Goal: Transaction & Acquisition: Purchase product/service

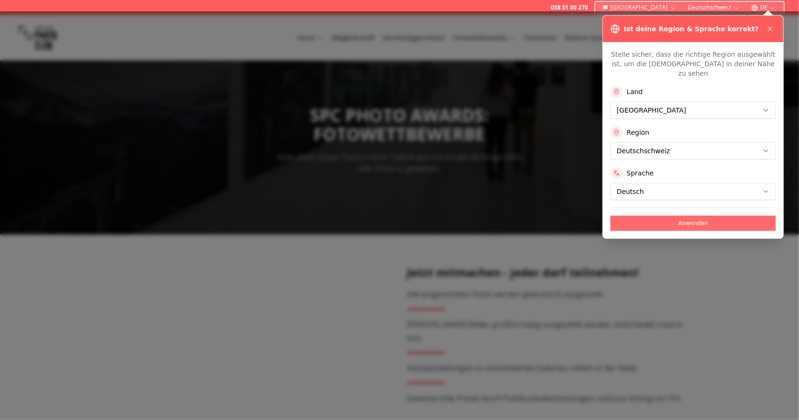
click at [710, 216] on button "Anwenden" at bounding box center [693, 223] width 165 height 15
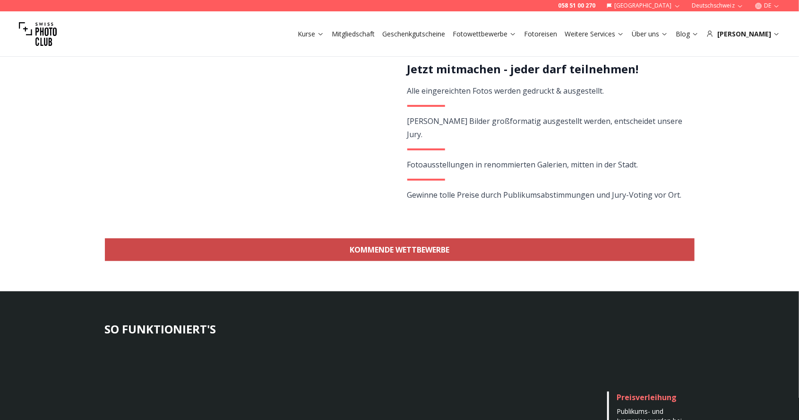
click at [668, 252] on link "KOMMENDE WETTBEWERBE" at bounding box center [400, 249] width 590 height 23
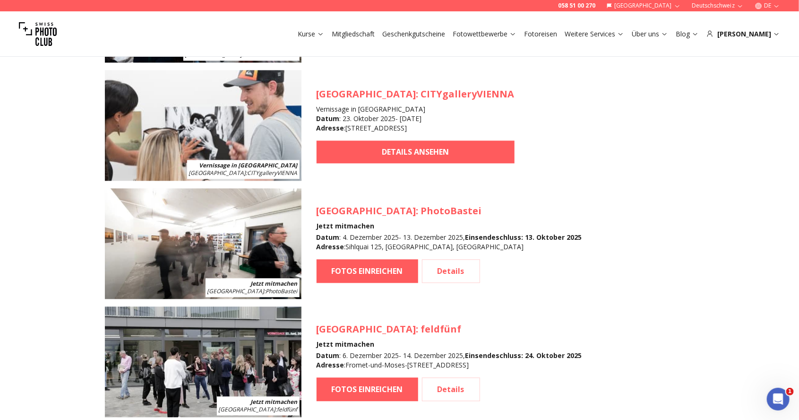
scroll to position [1005, 0]
click at [451, 272] on link "Details" at bounding box center [451, 271] width 58 height 24
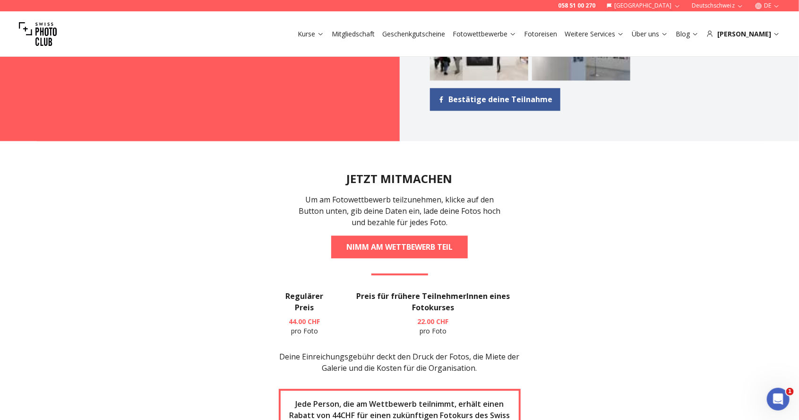
scroll to position [1182, 0]
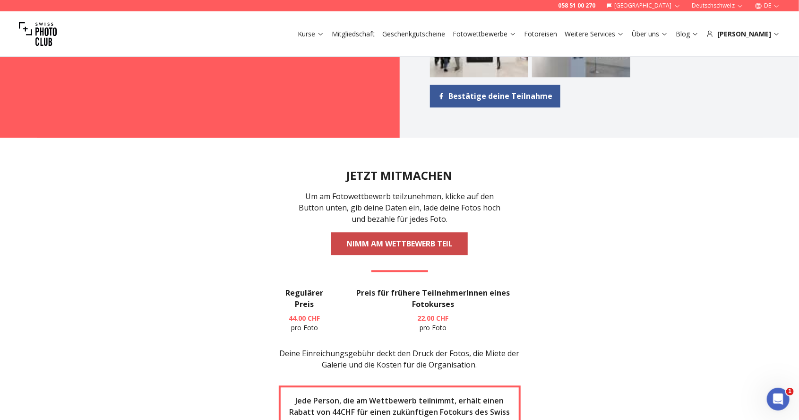
click at [446, 248] on link "NIMM AM WETTBEWERB TEIL" at bounding box center [399, 243] width 137 height 23
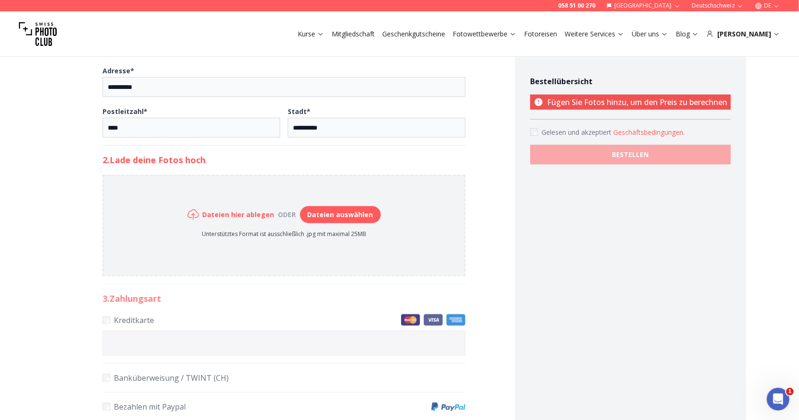
scroll to position [347, 0]
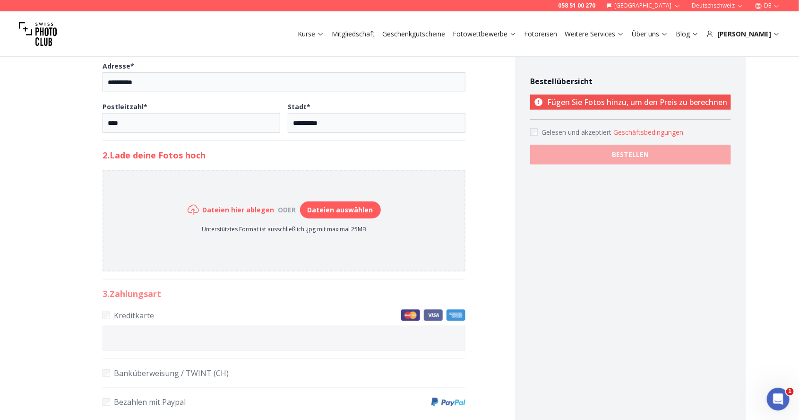
click at [343, 208] on button "Dateien auswählen" at bounding box center [340, 209] width 81 height 17
type input "**********"
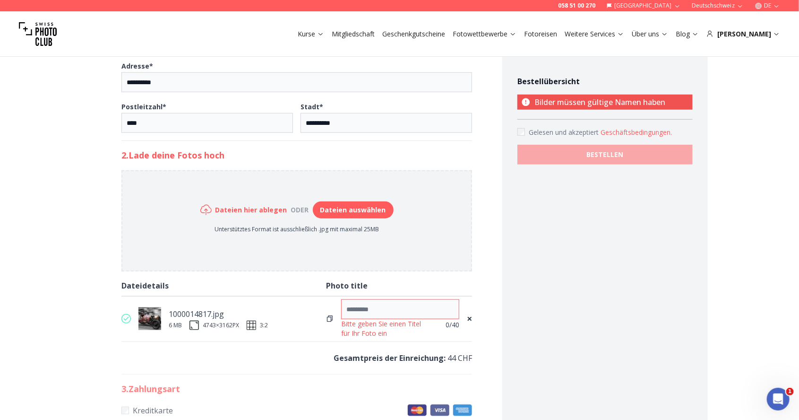
click at [379, 306] on input at bounding box center [400, 309] width 118 height 20
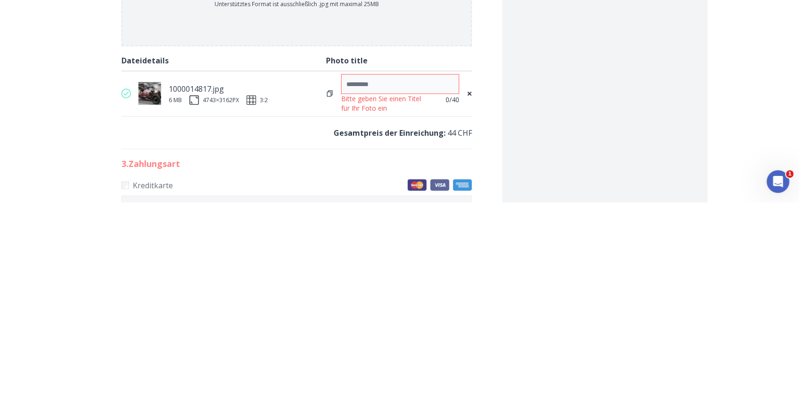
scroll to position [354, 0]
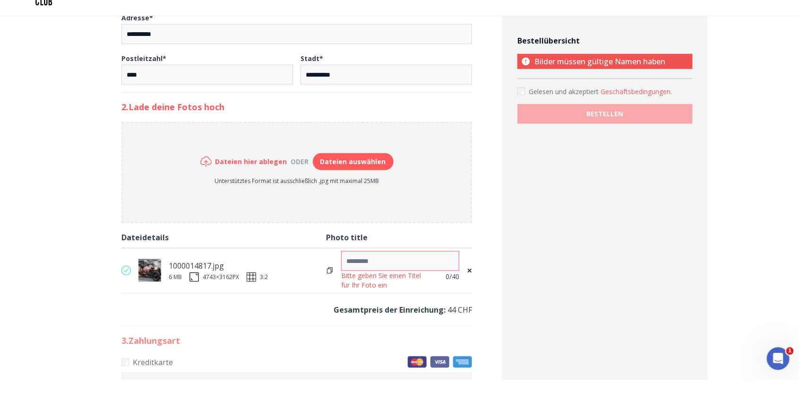
type input "*"
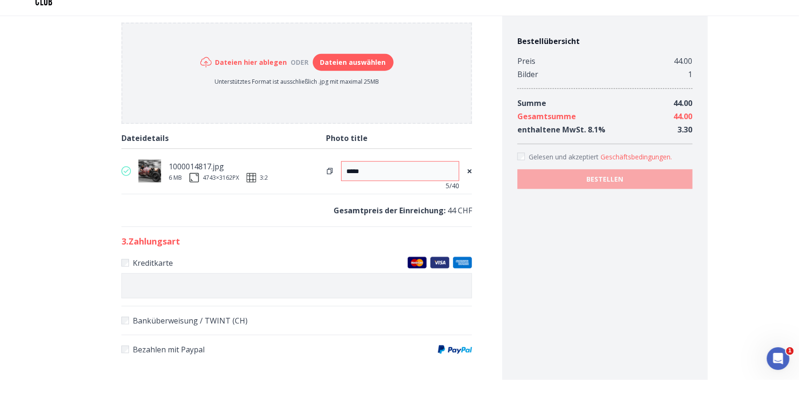
scroll to position [455, 0]
type input "*****"
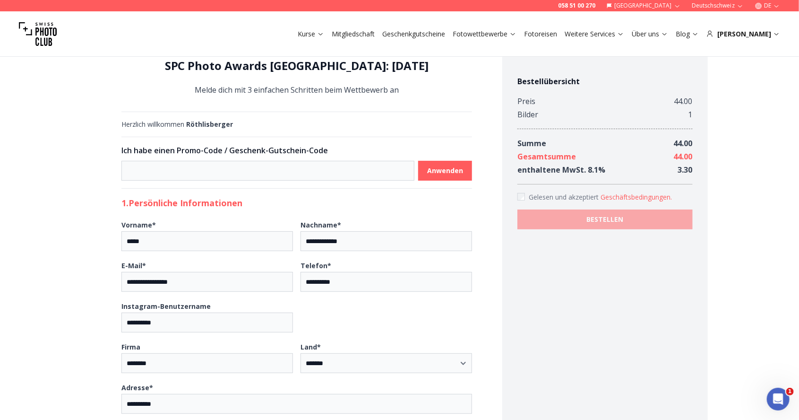
scroll to position [0, 0]
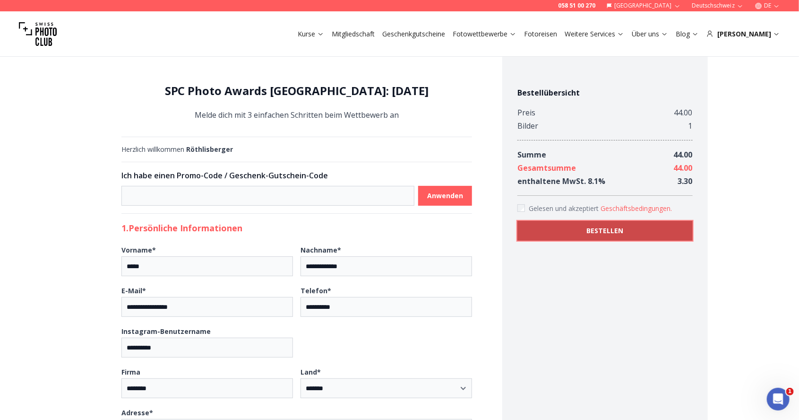
click at [623, 228] on b "BESTELLEN" at bounding box center [605, 230] width 37 height 9
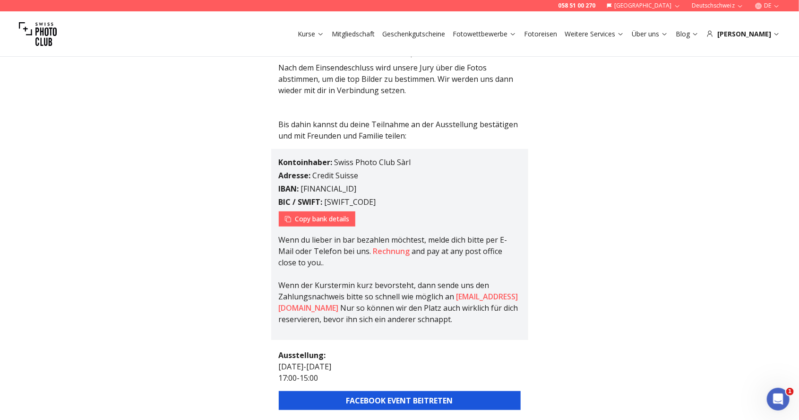
scroll to position [139, 0]
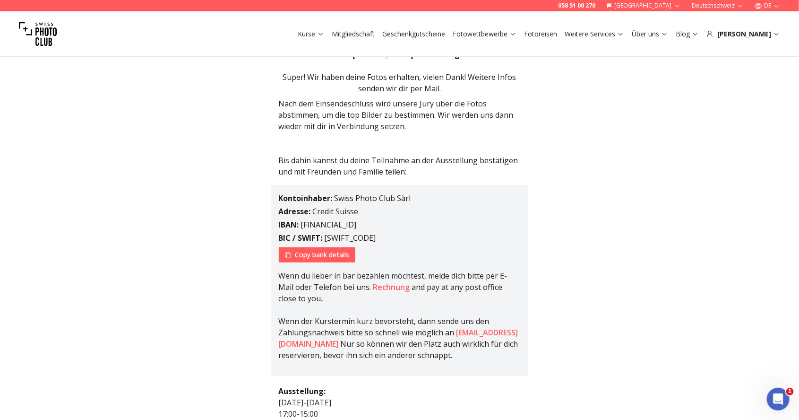
click at [634, 295] on div "058 51 00 270 Schweiz Deutschschweiz DE Kurse Mitgliedschaft Geschenkgutscheine…" at bounding box center [399, 347] width 799 height 809
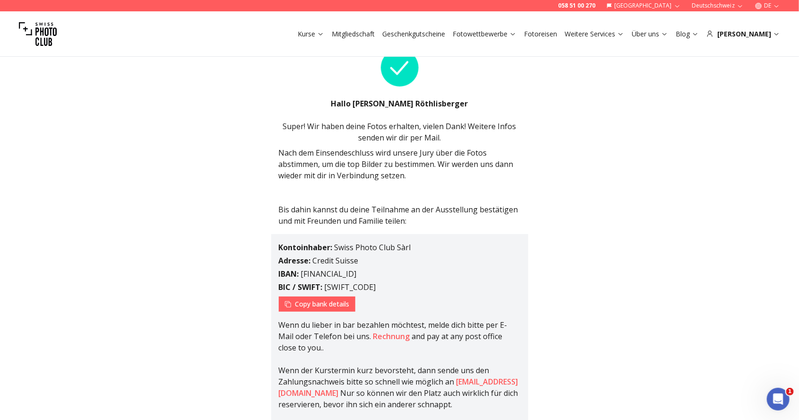
scroll to position [54, 0]
click at [394, 334] on link "Rechnung" at bounding box center [391, 335] width 37 height 10
